Goal: Transaction & Acquisition: Purchase product/service

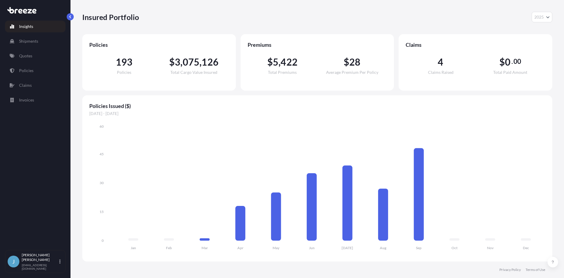
select select "2025"
click at [25, 61] on link "Quotes" at bounding box center [35, 56] width 60 height 12
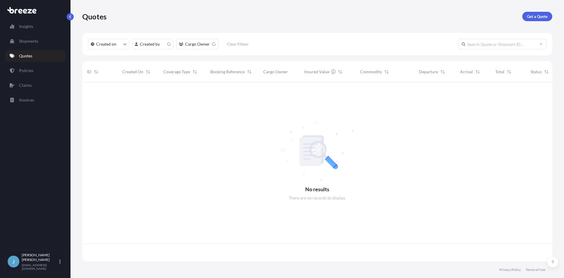
scroll to position [178, 465]
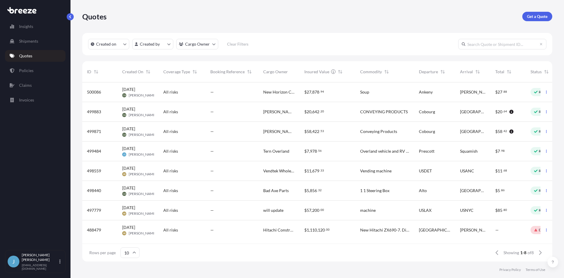
click at [530, 18] on p "Get a Quote" at bounding box center [537, 17] width 21 height 6
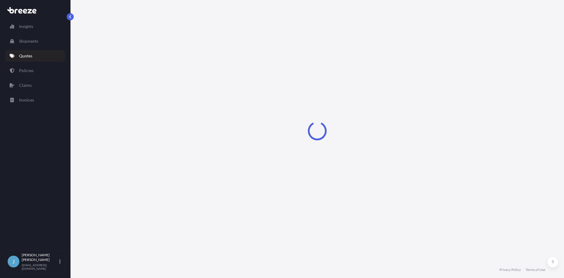
select select "Sea"
select select "1"
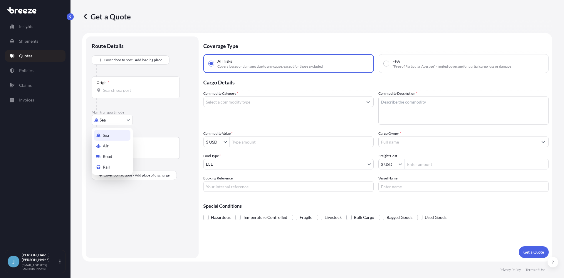
click at [110, 117] on body "Insights Shipments Quotes Policies Claims Invoices J [PERSON_NAME] [EMAIL_ADDRE…" at bounding box center [282, 139] width 564 height 278
click at [118, 154] on div "Road" at bounding box center [112, 156] width 36 height 11
select select "Road"
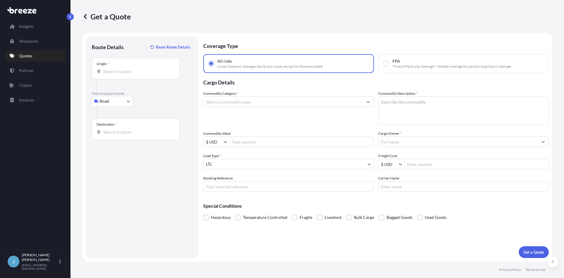
click at [132, 67] on div "Origin *" at bounding box center [136, 69] width 88 height 22
click at [132, 68] on input "Origin *" at bounding box center [137, 71] width 69 height 6
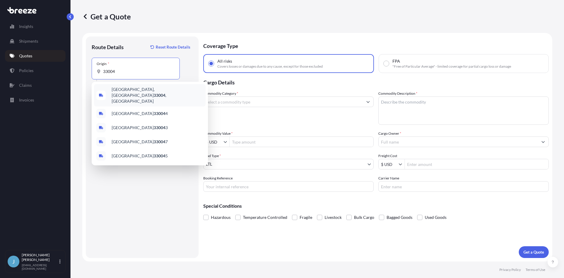
click at [131, 94] on div "[GEOGRAPHIC_DATA] , [GEOGRAPHIC_DATA]" at bounding box center [150, 95] width 112 height 22
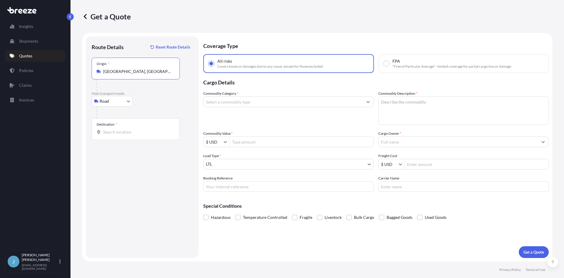
type input "[GEOGRAPHIC_DATA], [GEOGRAPHIC_DATA]"
click at [124, 132] on input "Destination *" at bounding box center [137, 132] width 69 height 6
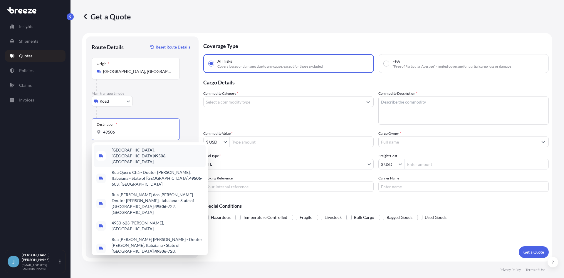
click at [132, 149] on span "[GEOGRAPHIC_DATA] , [GEOGRAPHIC_DATA]" at bounding box center [158, 156] width 92 height 18
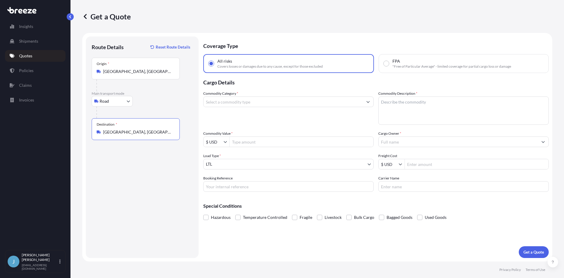
type input "[GEOGRAPHIC_DATA], [GEOGRAPHIC_DATA]"
click at [325, 100] on input "Commodity Category *" at bounding box center [283, 101] width 159 height 11
click at [254, 103] on input "shutters" at bounding box center [283, 101] width 159 height 11
click at [254, 103] on input "[PERSON_NAME]" at bounding box center [283, 101] width 159 height 11
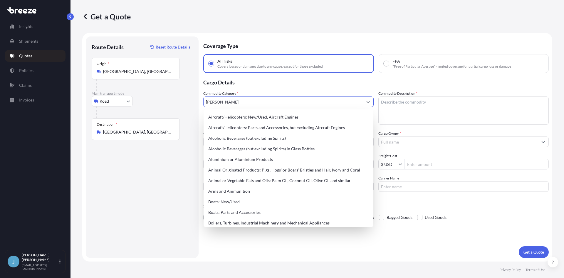
click at [366, 100] on button "Show suggestions" at bounding box center [368, 101] width 11 height 11
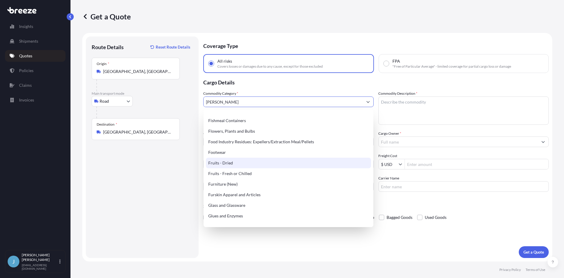
scroll to position [529, 0]
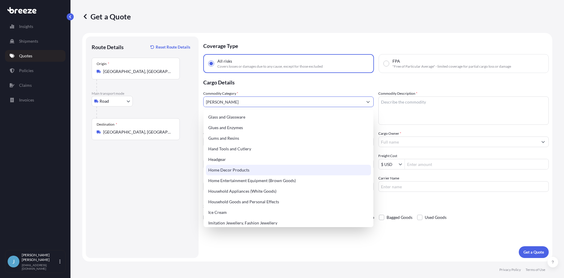
click at [249, 165] on div "Home Decor Products" at bounding box center [288, 169] width 165 height 11
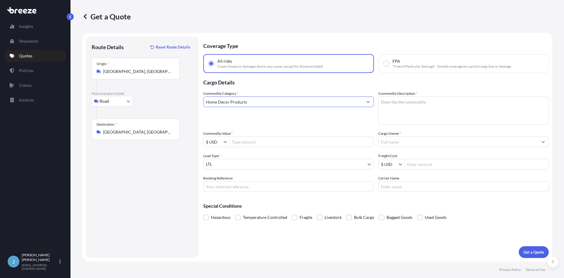
type input "Home Decor Products"
click at [401, 97] on textarea "Commodity Description *" at bounding box center [463, 110] width 170 height 28
click at [468, 115] on textarea "Commodity Description *" at bounding box center [463, 110] width 170 height 28
paste textarea "Hurricane Shutters"
type textarea "Hurricane Shutters"
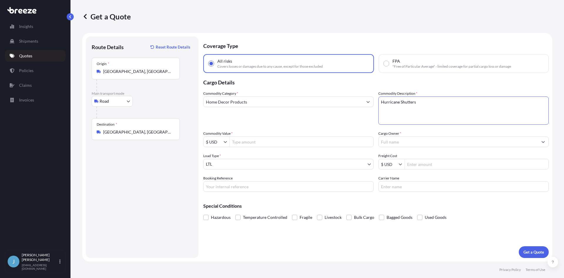
click at [260, 139] on input "Commodity Value *" at bounding box center [302, 141] width 144 height 11
type input "2,000"
click at [440, 144] on input "Cargo Owner *" at bounding box center [458, 141] width 159 height 11
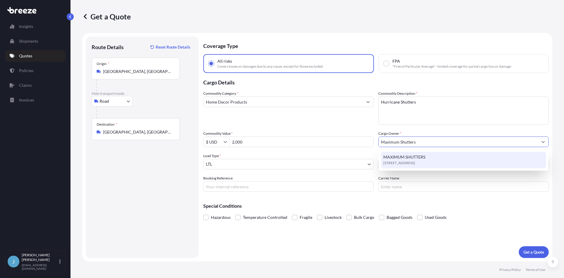
click at [416, 159] on span "MAXIMUM SHUTTERS" at bounding box center [404, 157] width 42 height 6
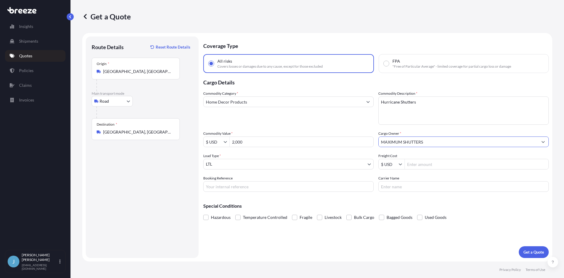
type input "MAXIMUM SHUTTERS"
click at [282, 181] on input "Booking Reference" at bounding box center [288, 186] width 170 height 11
type input "616984"
click at [530, 248] on button "Get a Quote" at bounding box center [534, 252] width 30 height 12
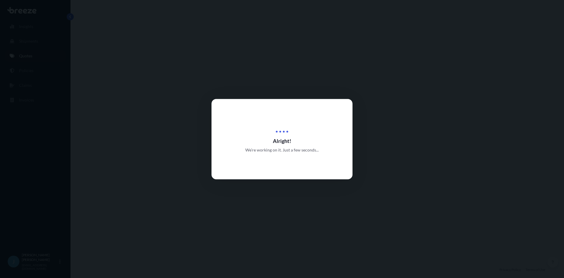
select select "Road"
select select "1"
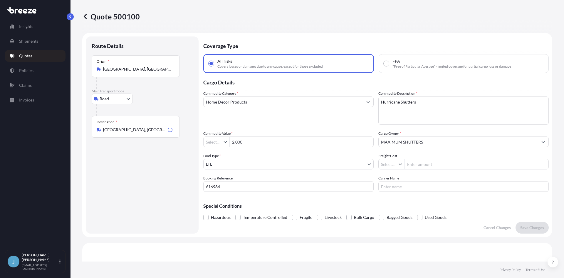
type input "$ USD"
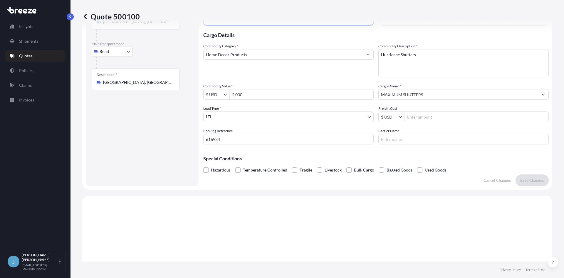
scroll to position [37, 0]
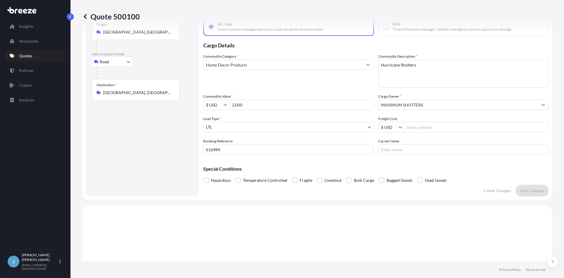
click at [411, 127] on input "Freight Cost" at bounding box center [477, 127] width 144 height 11
type input "330.22"
click at [443, 151] on input "Carrier Name" at bounding box center [463, 149] width 170 height 11
click at [532, 191] on p "Save Changes" at bounding box center [532, 190] width 24 height 6
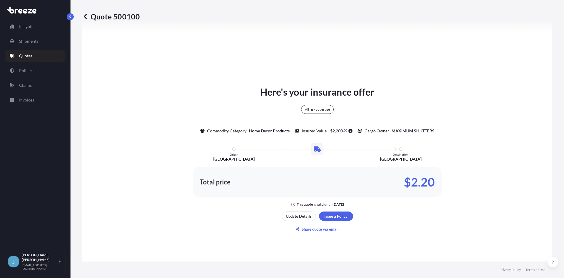
select select "Road"
select select "1"
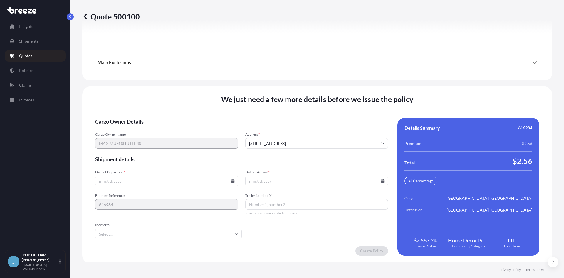
scroll to position [748, 0]
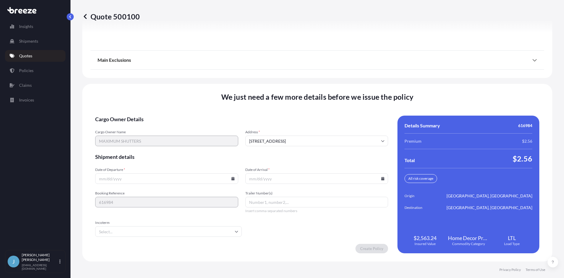
click at [231, 177] on icon at bounding box center [233, 178] width 4 height 4
drag, startPoint x: 130, startPoint y: 147, endPoint x: 125, endPoint y: 148, distance: 5.0
click at [129, 147] on div "29 30 1 2 3 4 5" at bounding box center [166, 148] width 94 height 11
click at [125, 148] on button "29" at bounding box center [124, 148] width 9 height 9
type input "[DATE]"
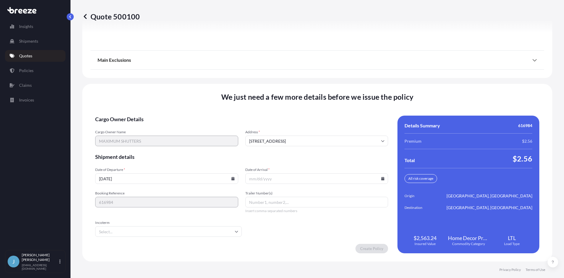
click at [381, 179] on icon at bounding box center [382, 178] width 3 height 4
click at [327, 147] on button "3" at bounding box center [328, 148] width 9 height 9
type input "[DATE]"
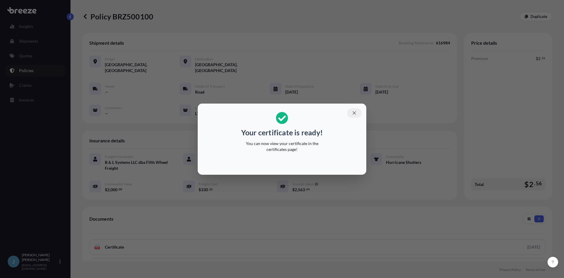
click at [357, 114] on button "button" at bounding box center [354, 112] width 15 height 9
